Goal: Task Accomplishment & Management: Use online tool/utility

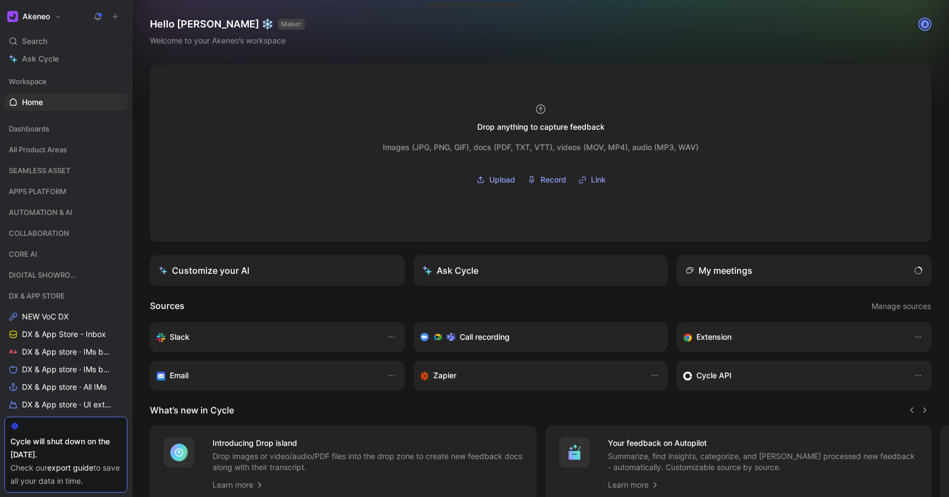
click at [101, 9] on button at bounding box center [97, 16] width 15 height 15
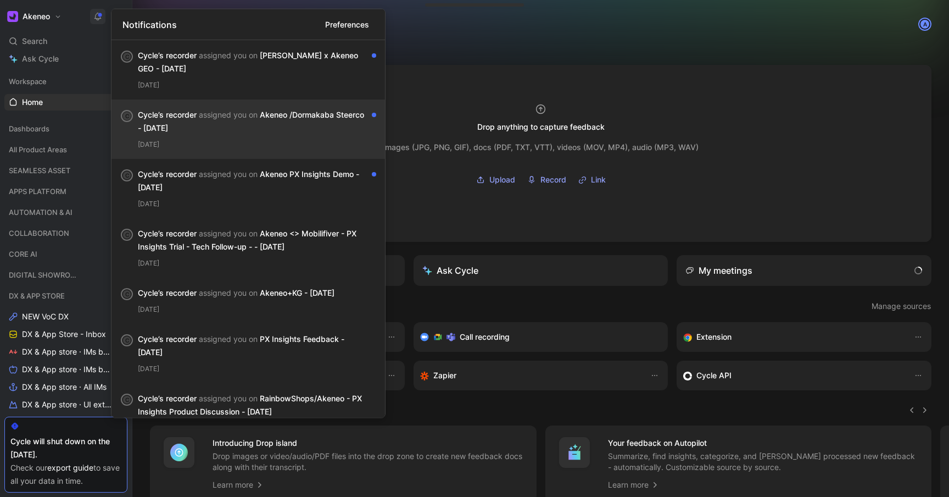
click at [302, 136] on div "Cycle’s recorder assigned you on Akeneo /Dormakaba Steerco - [DATE] [DATE]" at bounding box center [257, 129] width 238 height 42
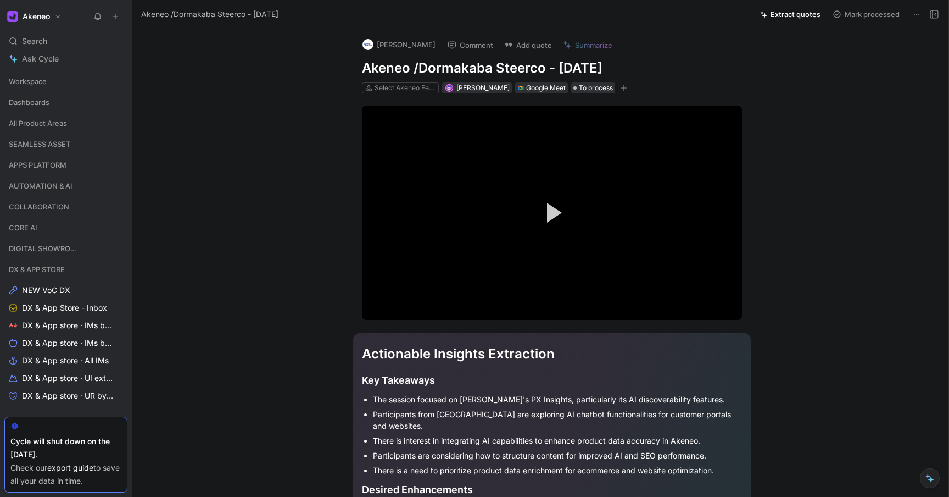
click at [913, 12] on icon at bounding box center [917, 14] width 9 height 9
click at [775, 16] on button "Extract quotes" at bounding box center [790, 14] width 70 height 15
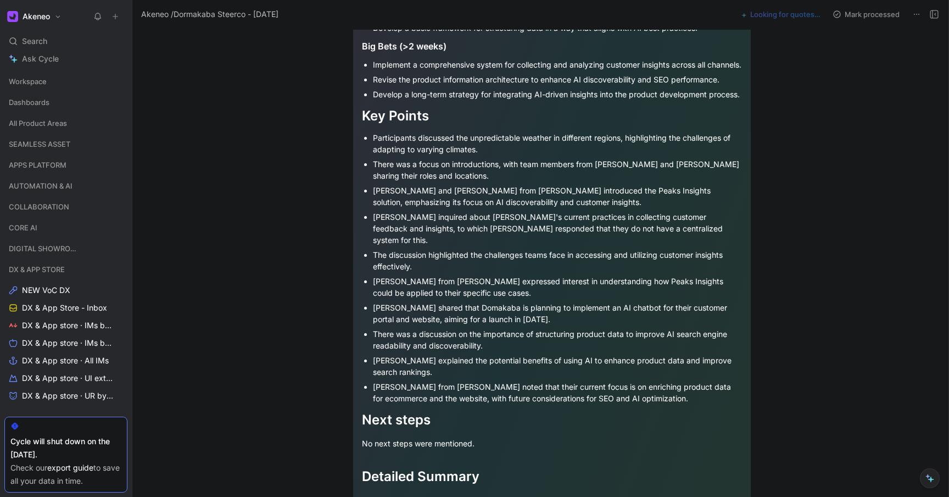
scroll to position [1094, 0]
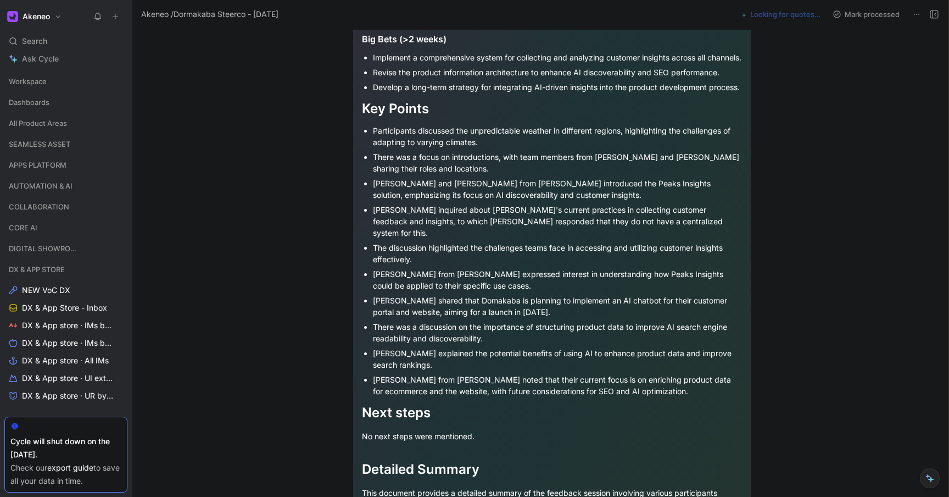
click at [610, 342] on div "There was a discussion on the importance of structuring product data to improve…" at bounding box center [557, 332] width 369 height 23
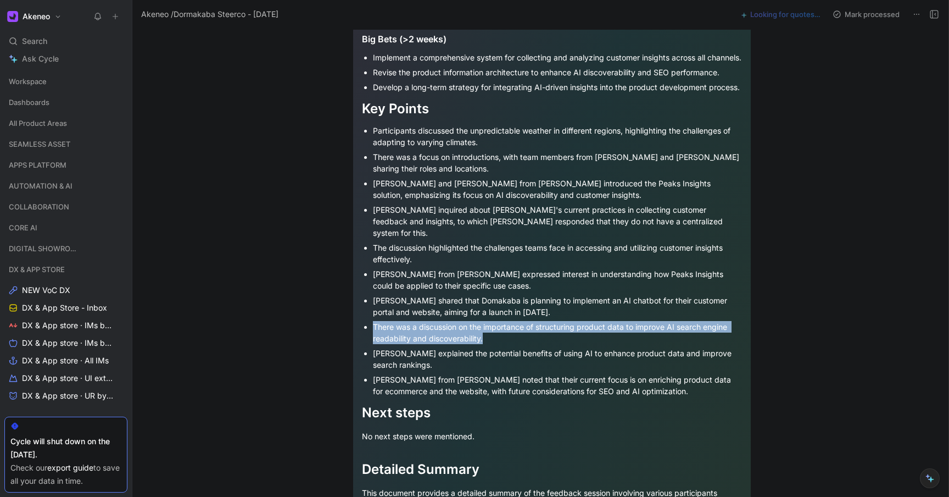
click at [610, 342] on div "There was a discussion on the importance of structuring product data to improve…" at bounding box center [557, 332] width 369 height 23
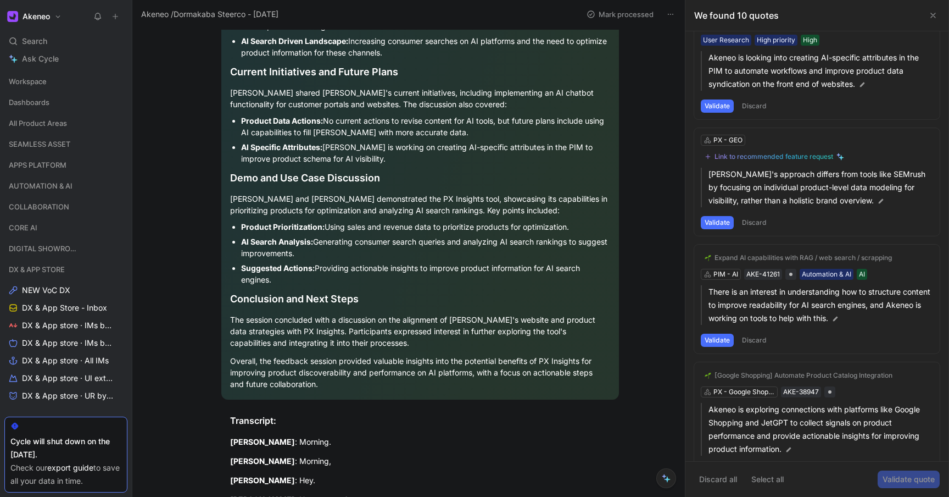
scroll to position [64, 0]
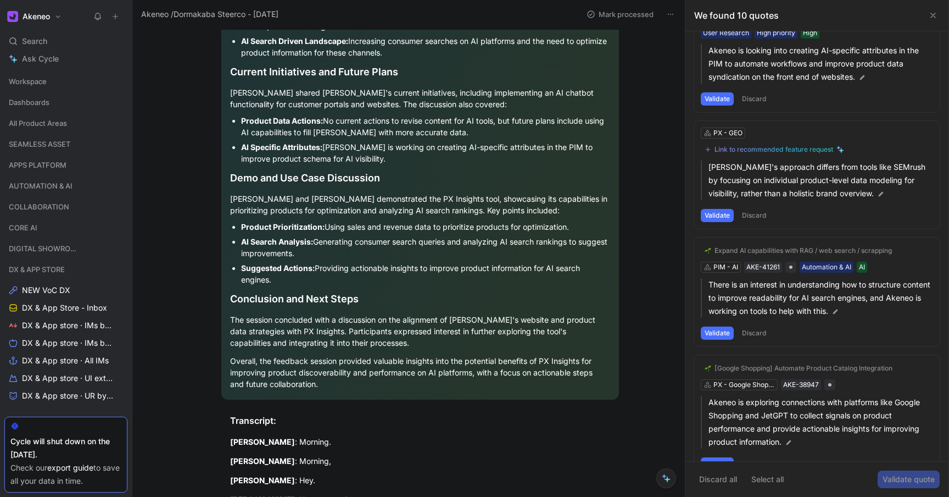
click at [714, 216] on button "Validate" at bounding box center [717, 215] width 33 height 13
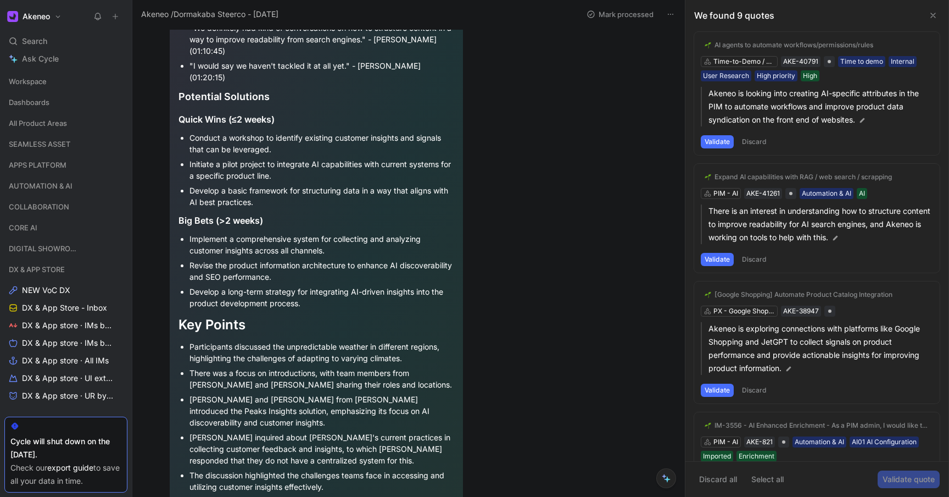
scroll to position [0, 0]
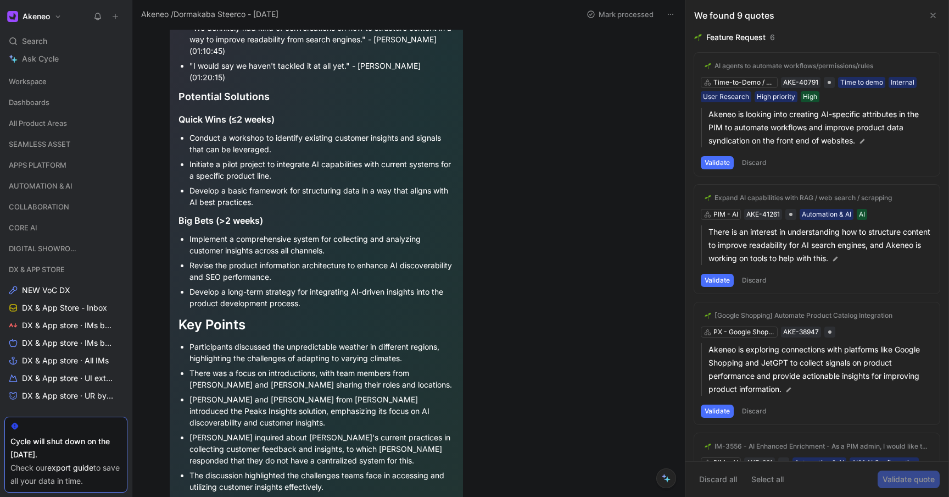
click at [731, 213] on div "Expand AI capabilities with RAG / web search / scrapping PIM - [PERSON_NAME]-41…" at bounding box center [817, 239] width 246 height 109
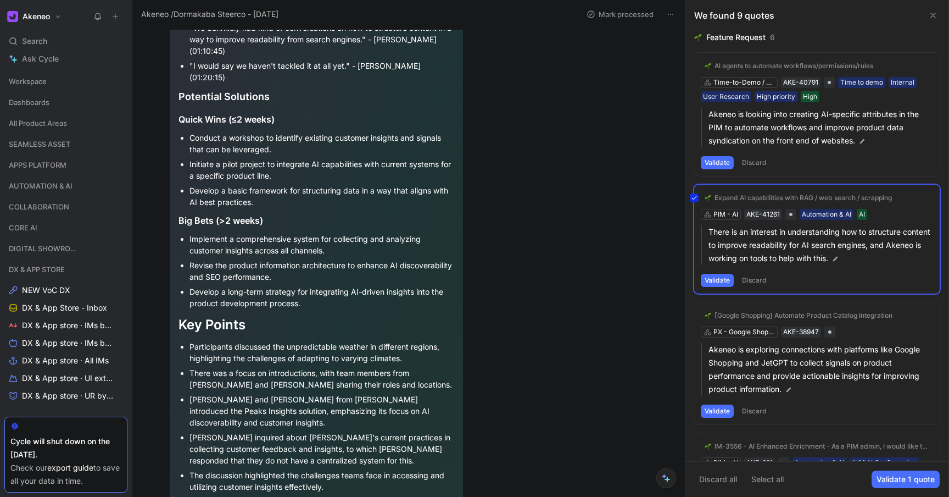
click at [727, 213] on div "Expand AI capabilities with RAG / web search / scrapping PIM - [PERSON_NAME]-41…" at bounding box center [817, 239] width 246 height 109
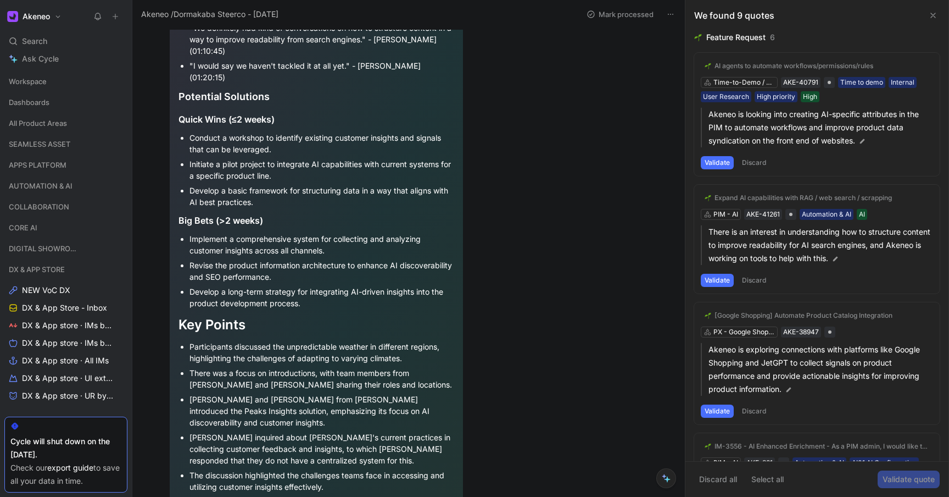
click at [727, 212] on div "Expand AI capabilities with RAG / web search / scrapping PIM - [PERSON_NAME]-41…" at bounding box center [817, 239] width 246 height 109
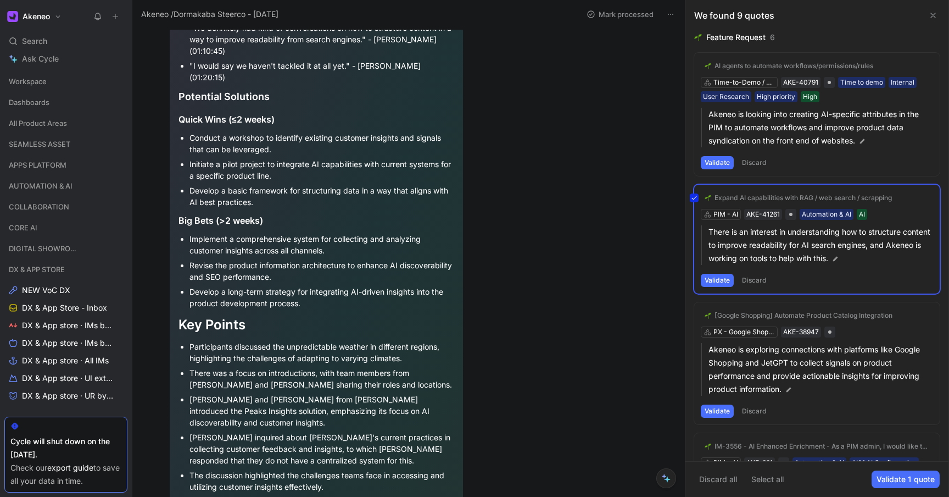
click at [727, 212] on div "Expand AI capabilities with RAG / web search / scrapping PIM - [PERSON_NAME]-41…" at bounding box center [817, 239] width 246 height 109
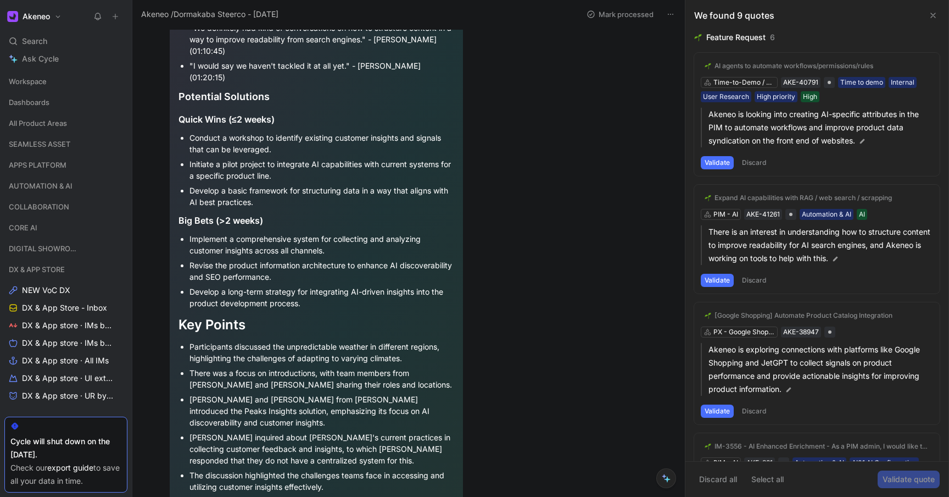
click at [766, 195] on div "Expand AI capabilities with RAG / web search / scrapping" at bounding box center [803, 197] width 177 height 9
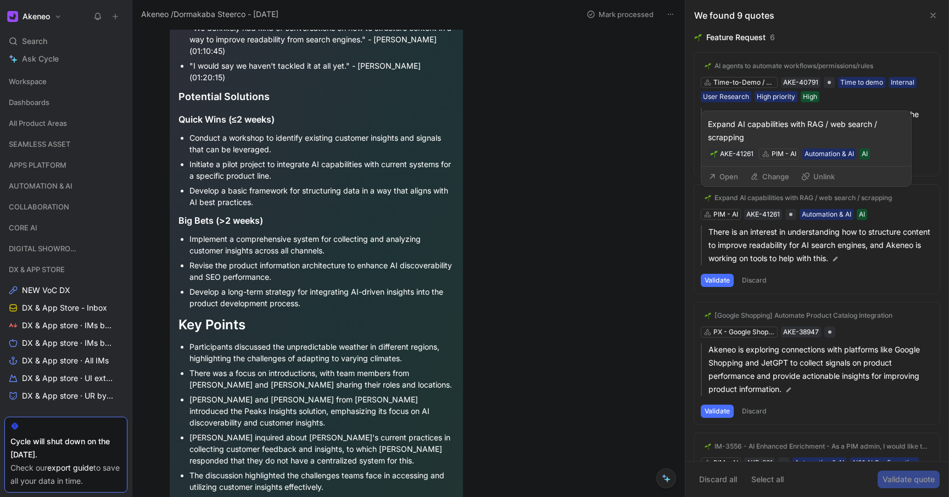
click at [767, 173] on button "Change" at bounding box center [770, 176] width 49 height 15
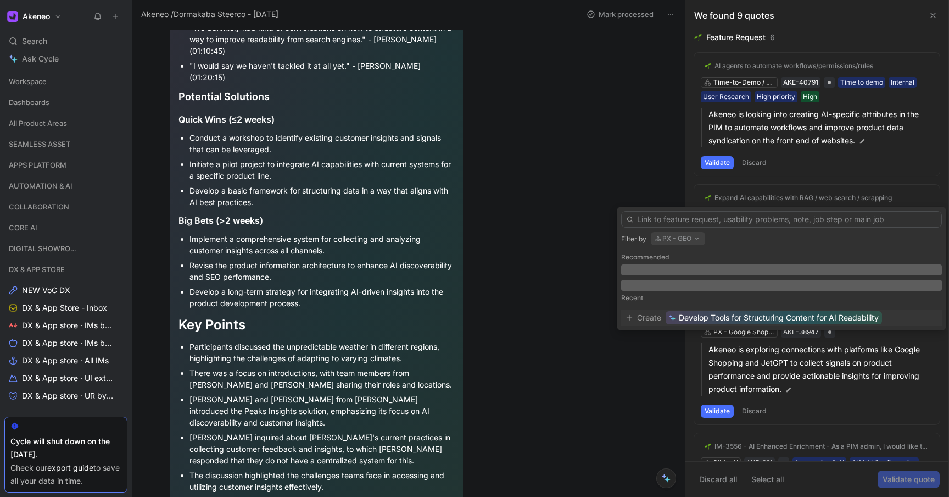
click at [672, 238] on button "PX - GEO" at bounding box center [678, 238] width 54 height 13
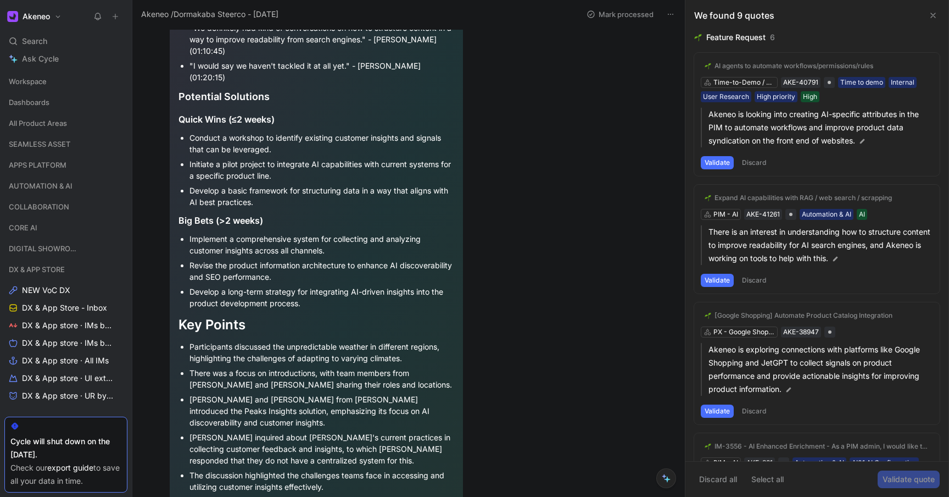
click at [780, 199] on div "Expand AI capabilities with RAG / web search / scrapping" at bounding box center [803, 197] width 177 height 9
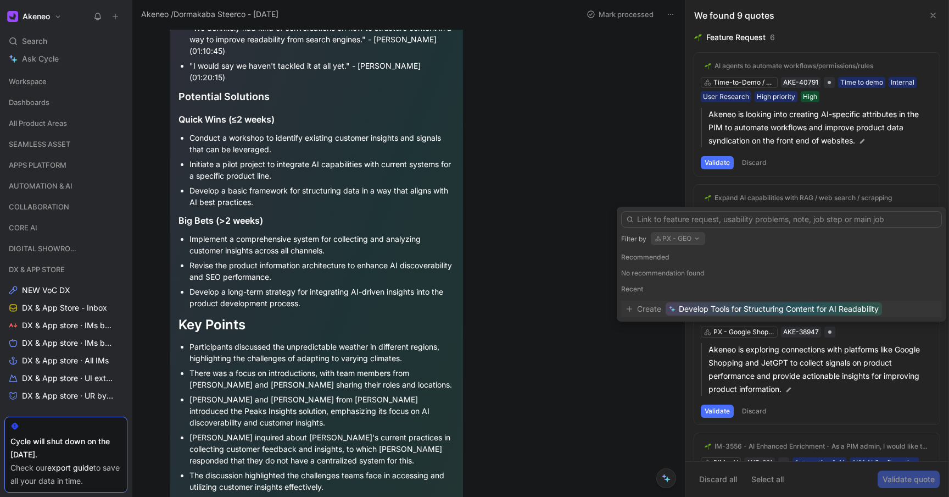
click at [724, 313] on span "Develop Tools for Structuring Content for AI Readability" at bounding box center [779, 308] width 200 height 13
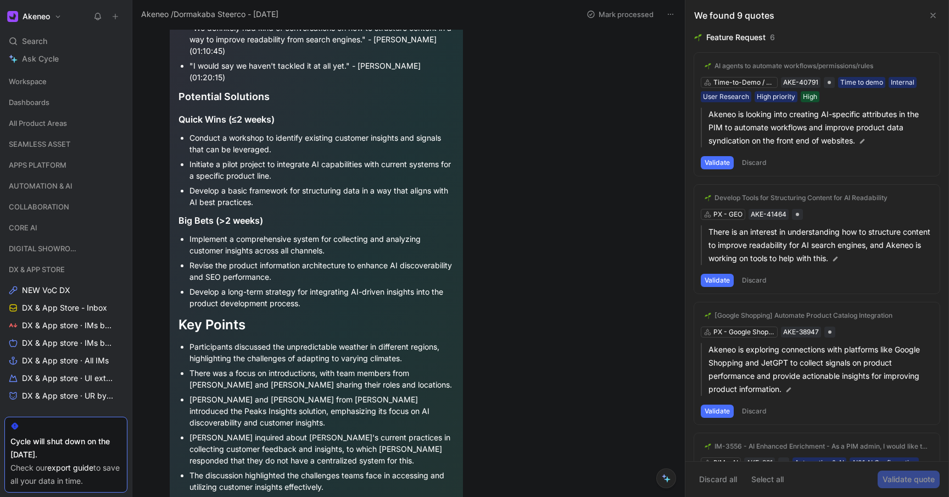
scroll to position [1090, 0]
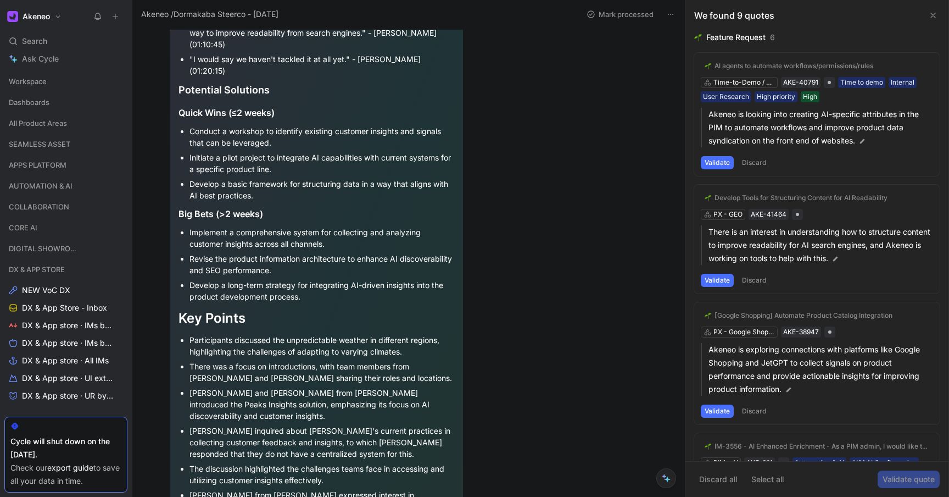
click at [789, 60] on button "AI agents to automate workflows/permissions/rules" at bounding box center [789, 65] width 176 height 13
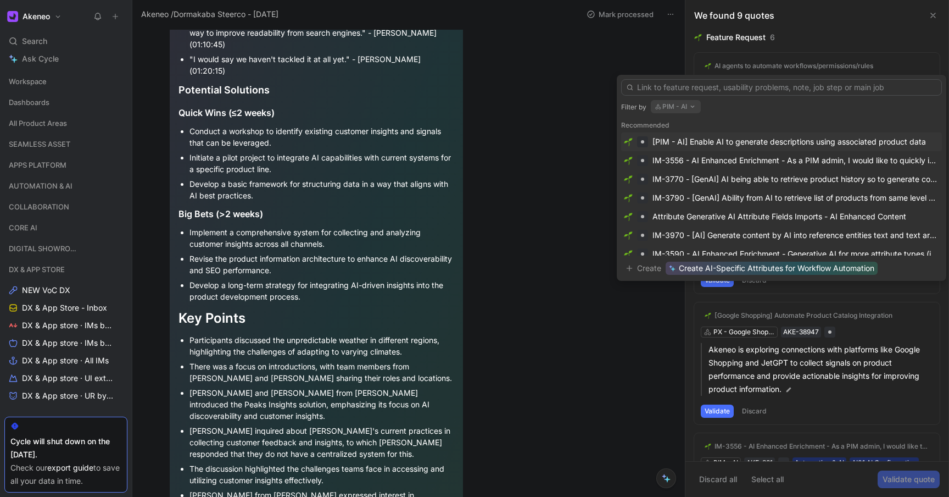
click at [684, 106] on button "PIM - AI" at bounding box center [676, 106] width 50 height 13
type input "f"
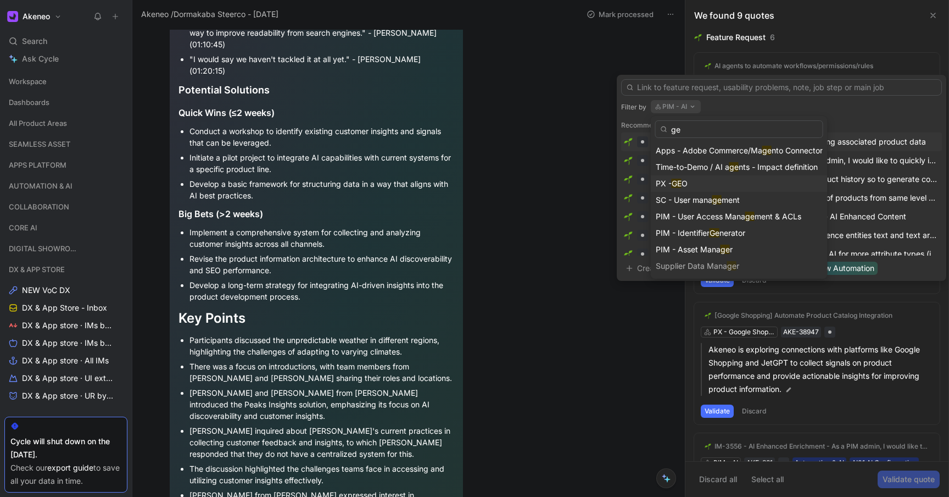
type input "ge"
click at [672, 179] on span "PX -" at bounding box center [664, 183] width 16 height 9
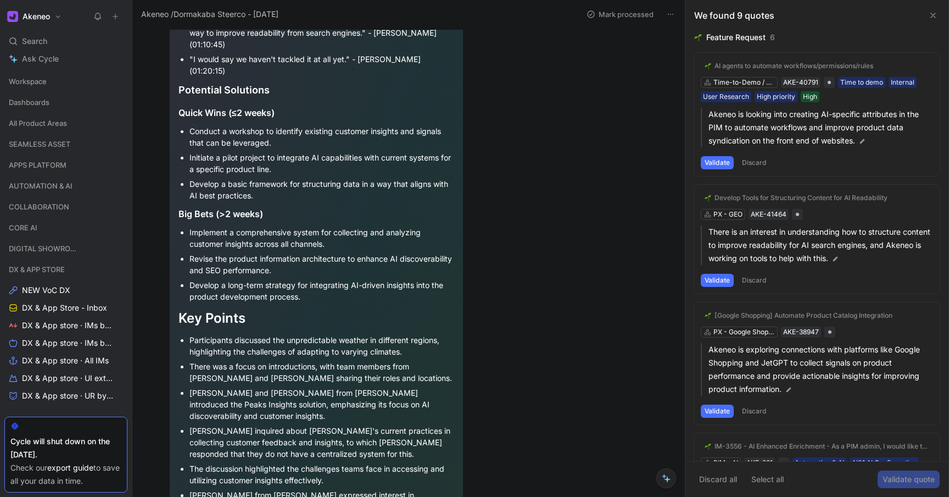
click at [739, 67] on div "AI agents to automate workflows/permissions/rules" at bounding box center [794, 66] width 159 height 9
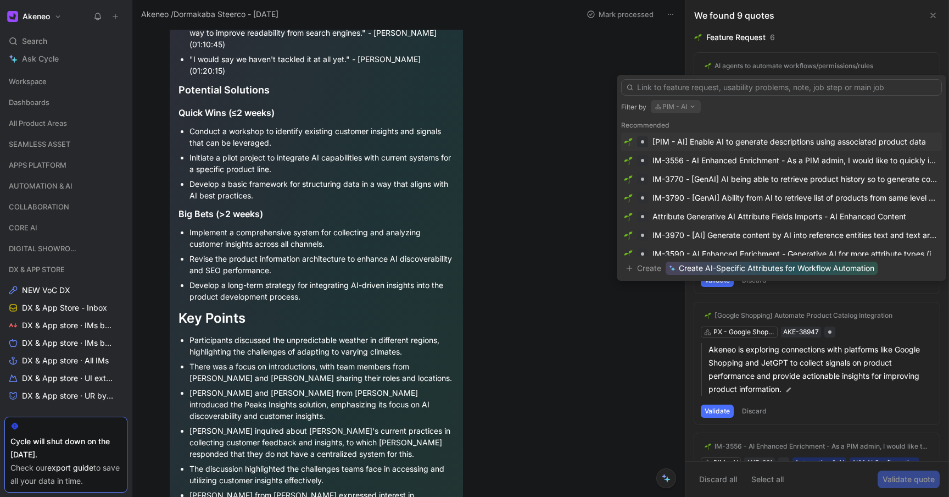
click at [684, 110] on button "PIM - AI" at bounding box center [676, 106] width 50 height 13
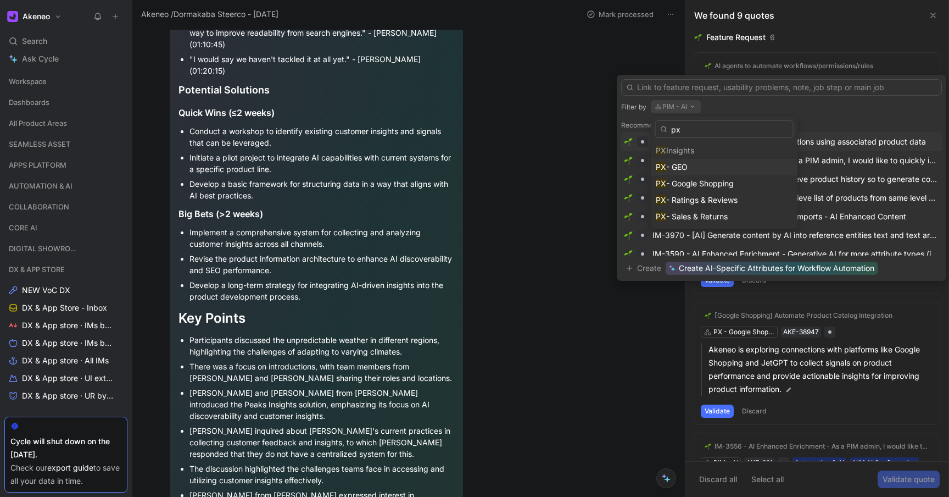
type input "px"
click at [683, 160] on div "PX - GEO" at bounding box center [724, 166] width 137 height 13
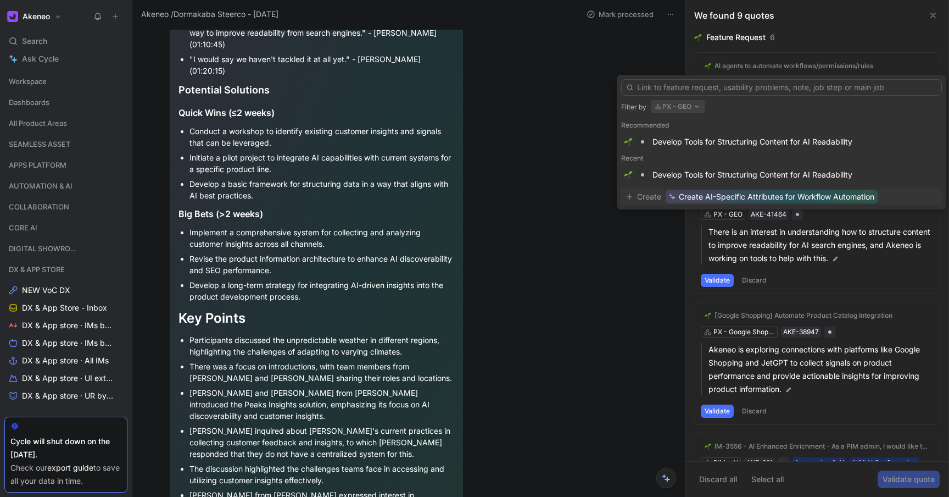
click at [739, 197] on span "Create AI-Specific Attributes for Workflow Automation" at bounding box center [777, 196] width 196 height 13
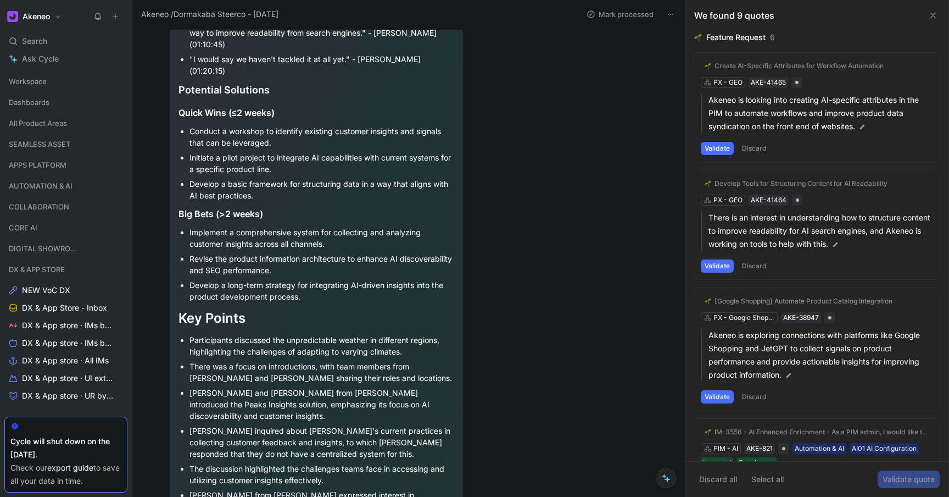
scroll to position [1076, 0]
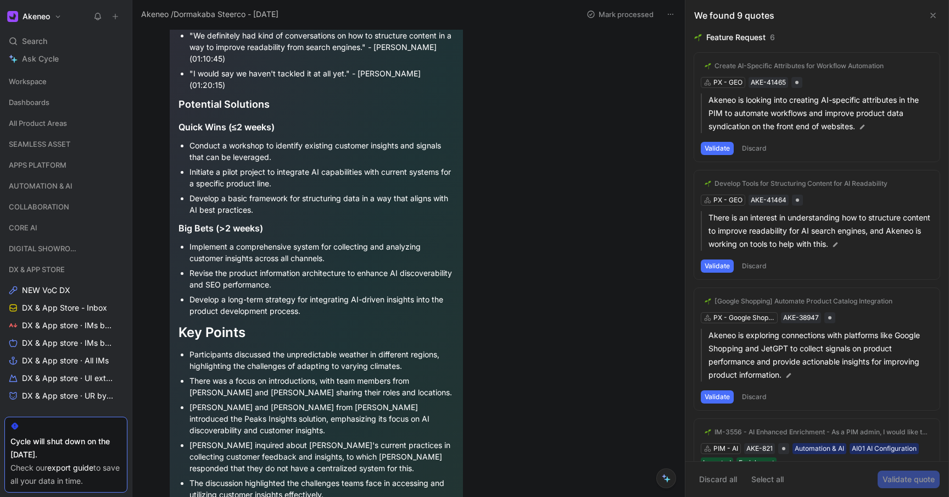
click at [722, 146] on button "Validate" at bounding box center [717, 148] width 33 height 13
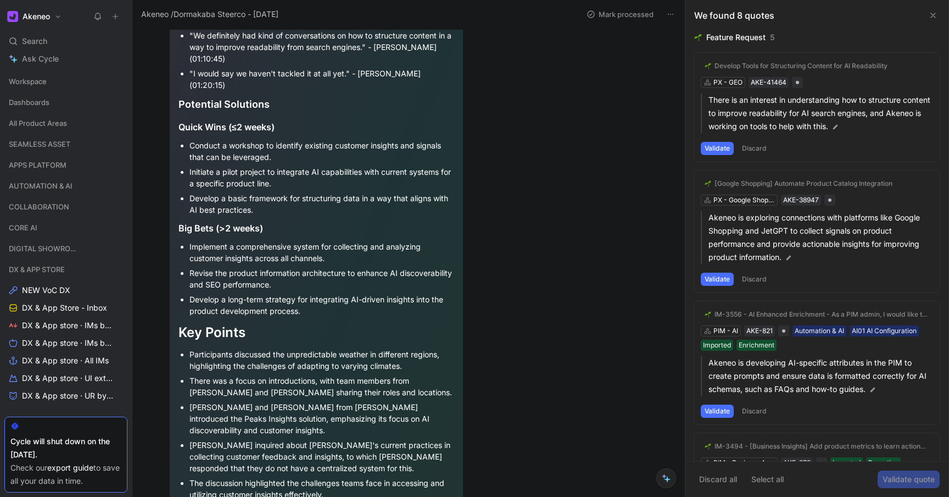
click at [721, 149] on div "[Google Shopping] Automate Product Catalog Integration AKE-38947 PX - Google Sh…" at bounding box center [807, 124] width 210 height 55
click at [702, 151] on button "Validate" at bounding box center [717, 148] width 33 height 13
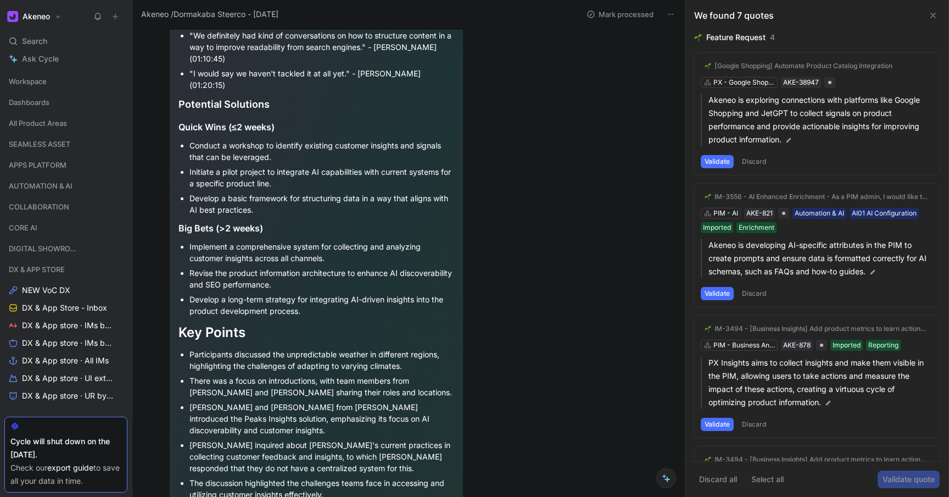
click at [735, 79] on div "[Google Shopping] Automate Product Catalog Integration PX - Google Shopping AKE…" at bounding box center [817, 114] width 246 height 122
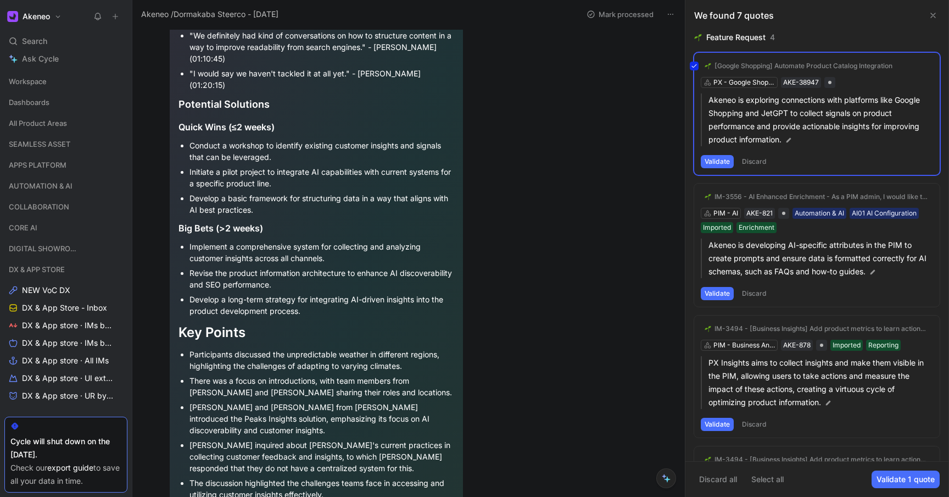
click at [747, 67] on div "[Google Shopping] Automate Product Catalog Integration PX - Google Shopping AKE…" at bounding box center [817, 114] width 246 height 122
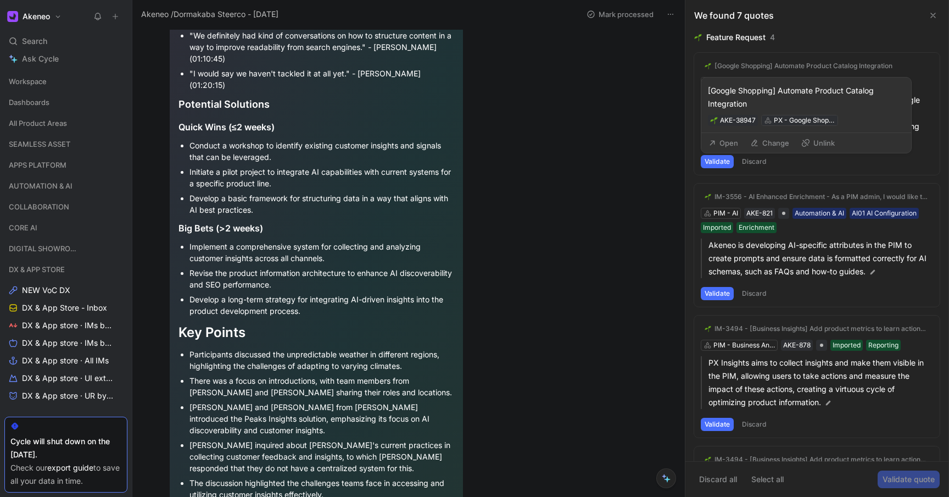
click at [816, 118] on div "PX - Google Shopping" at bounding box center [805, 120] width 62 height 11
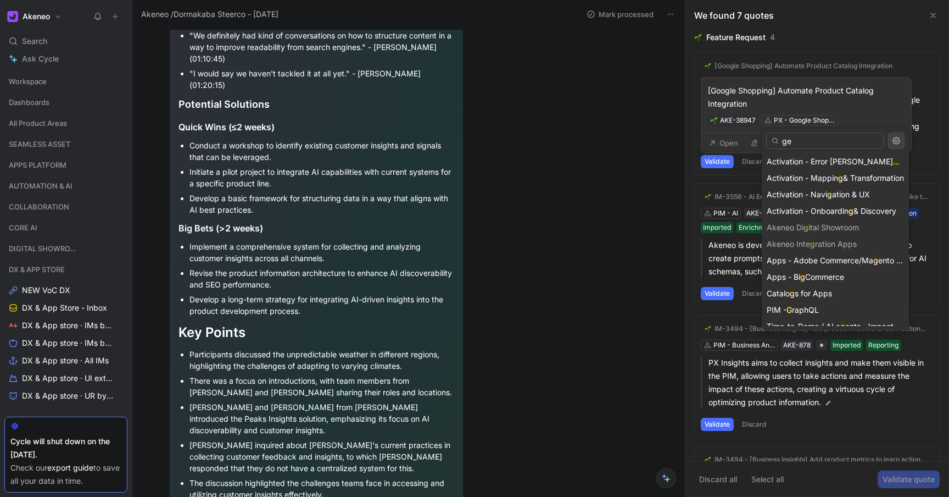
type input "geo"
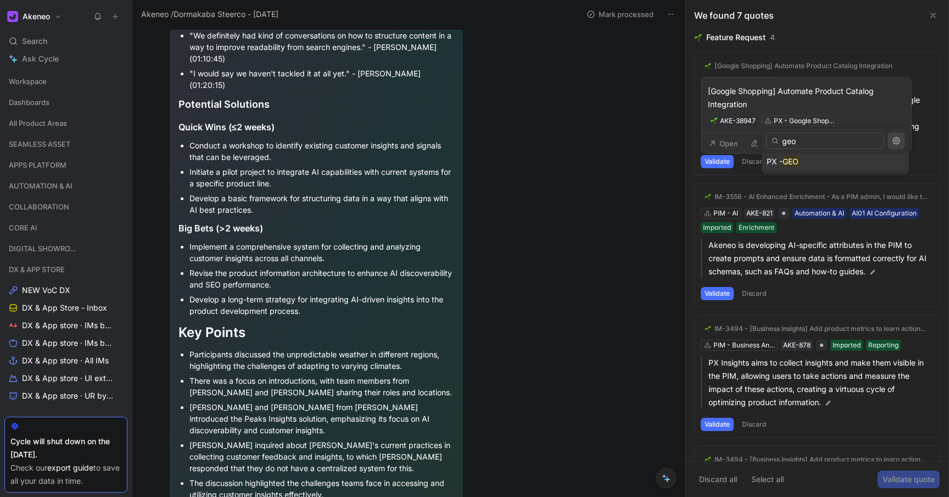
click at [800, 160] on div "Validate Discard" at bounding box center [817, 161] width 232 height 13
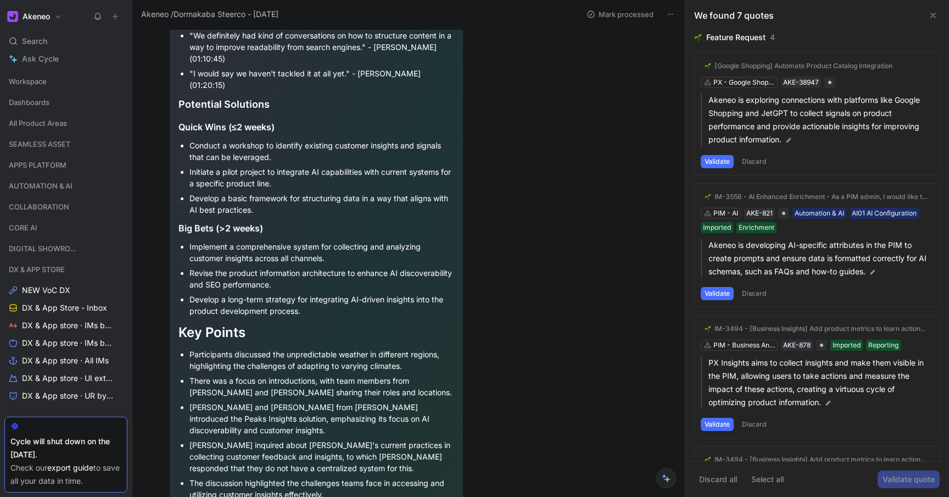
click at [803, 65] on div "[Google Shopping] Automate Product Catalog Integration" at bounding box center [804, 66] width 178 height 9
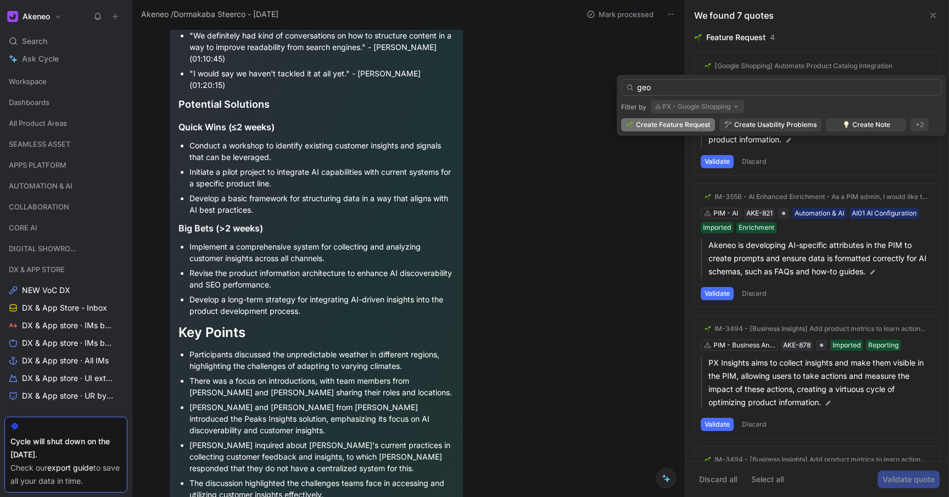
type input "geo"
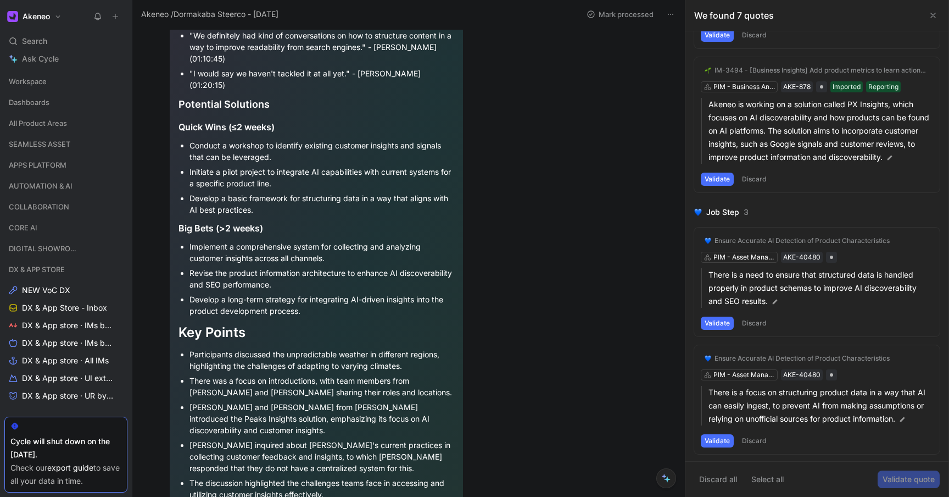
scroll to position [219, 0]
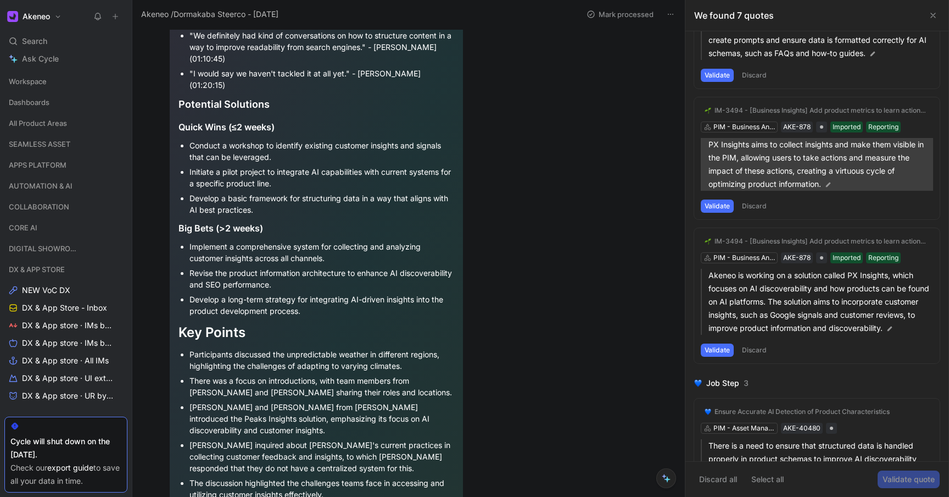
click at [774, 163] on p "PX Insights aims to collect insights and make them visible in the PIM, allowing…" at bounding box center [821, 164] width 225 height 53
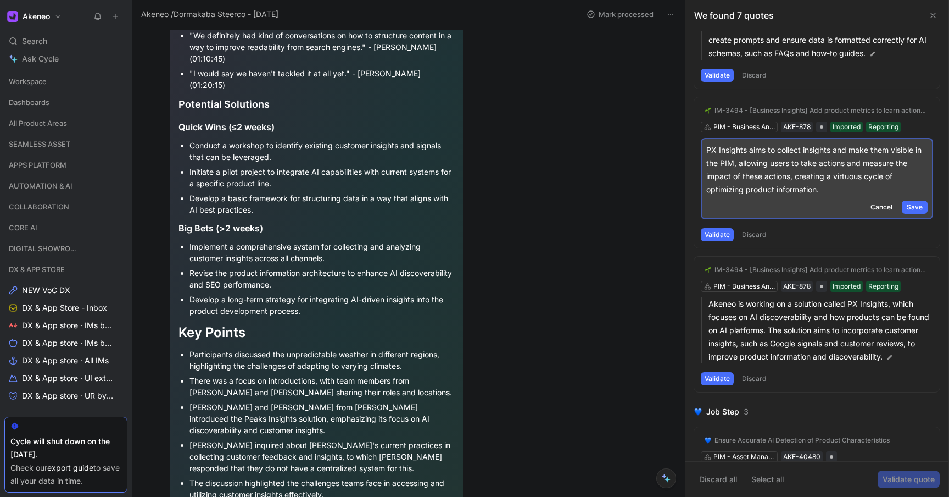
click at [665, 189] on div "[PERSON_NAME] Comment Add quote [PERSON_NAME] /Dormakaba Steerco - [DATE] Selec…" at bounding box center [408, 263] width 553 height 468
click at [652, 173] on div "[PERSON_NAME] Comment Add quote [PERSON_NAME] /Dormakaba Steerco - [DATE] Selec…" at bounding box center [408, 263] width 553 height 468
click at [872, 205] on span "Cancel" at bounding box center [882, 207] width 22 height 11
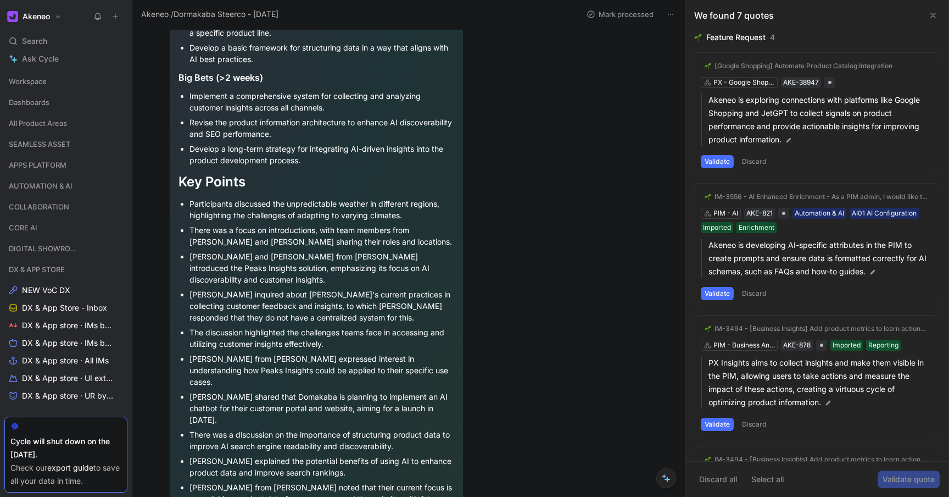
scroll to position [0, 0]
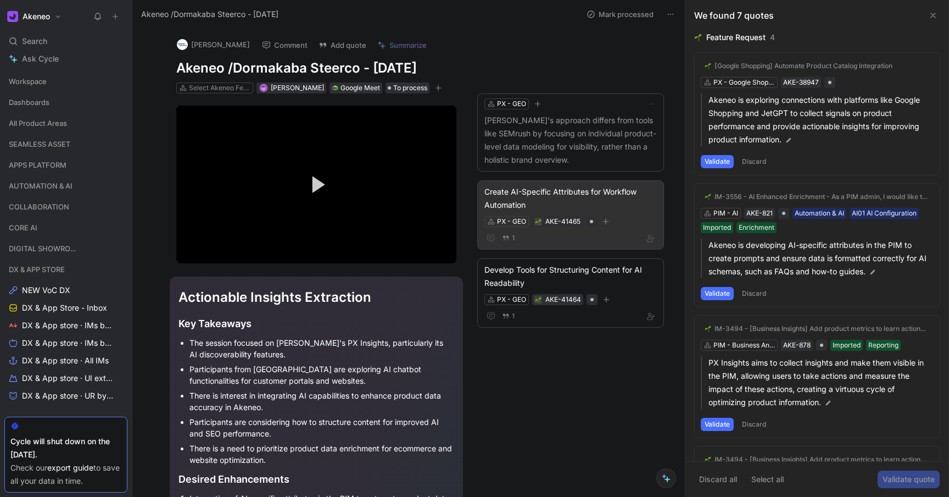
click at [562, 197] on div "Create AI-Specific Attributes for Workflow Automation" at bounding box center [571, 198] width 173 height 26
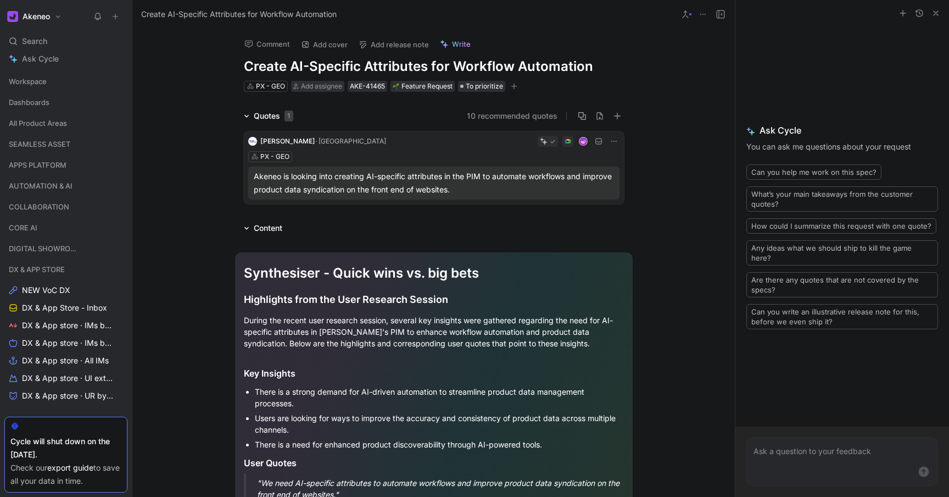
click at [936, 10] on icon "button" at bounding box center [936, 13] width 9 height 9
